Goal: Task Accomplishment & Management: Use online tool/utility

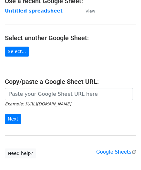
scroll to position [64, 0]
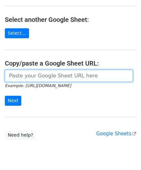
click at [41, 76] on input "url" at bounding box center [69, 76] width 128 height 12
paste input "[URL][DOMAIN_NAME]"
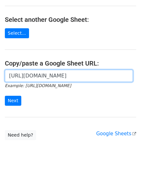
scroll to position [0, 140]
type input "[URL][DOMAIN_NAME]"
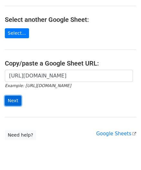
click at [15, 101] on input "Next" at bounding box center [13, 101] width 16 height 10
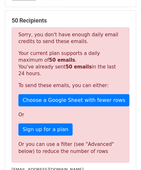
scroll to position [218, 0]
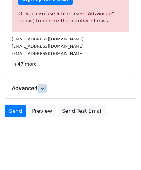
click at [44, 87] on icon at bounding box center [42, 89] width 4 height 4
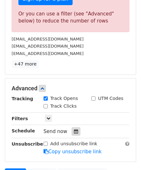
click at [74, 130] on icon at bounding box center [76, 132] width 4 height 5
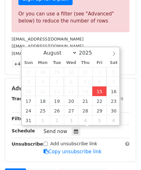
type input "2025-08-15 12:00"
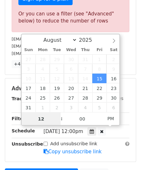
paste input "0"
type input "10"
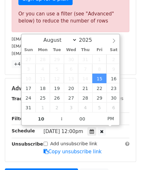
type input "2025-08-15 22:00"
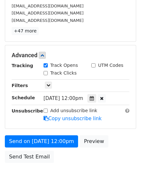
scroll to position [263, 0]
